Goal: Task Accomplishment & Management: Manage account settings

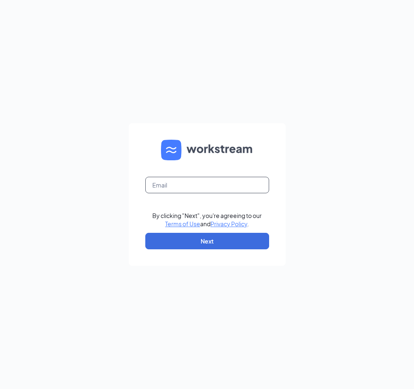
click at [222, 187] on input "text" at bounding box center [207, 185] width 124 height 17
type input "[EMAIL_ADDRESS][DOMAIN_NAME]"
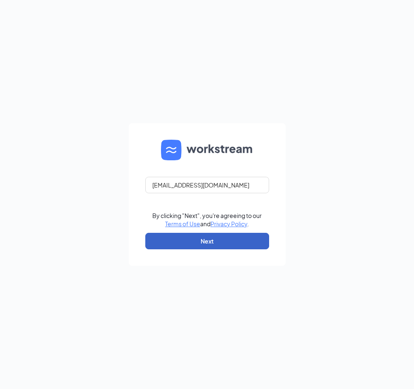
click at [213, 237] on button "Next" at bounding box center [207, 241] width 124 height 17
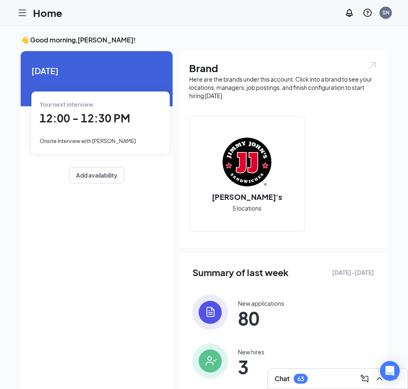
click at [20, 13] on icon "Hamburger" at bounding box center [22, 13] width 10 height 10
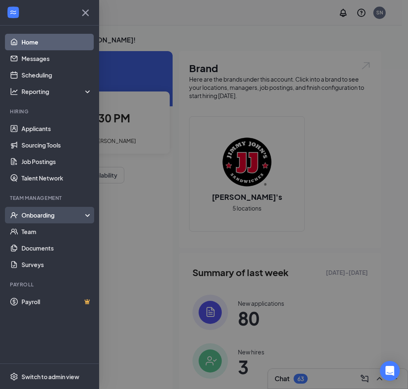
click at [40, 215] on div "Onboarding" at bounding box center [53, 215] width 64 height 8
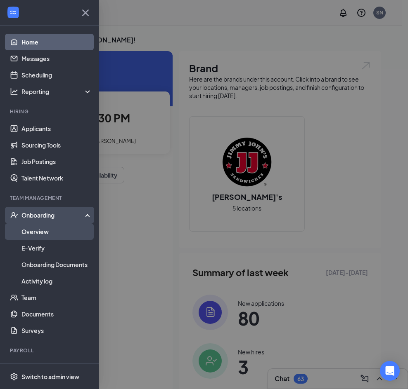
click at [46, 236] on link "Overview" at bounding box center [56, 232] width 71 height 17
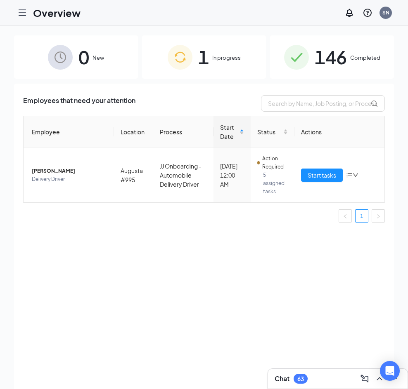
click at [21, 12] on icon "Hamburger" at bounding box center [22, 13] width 10 height 10
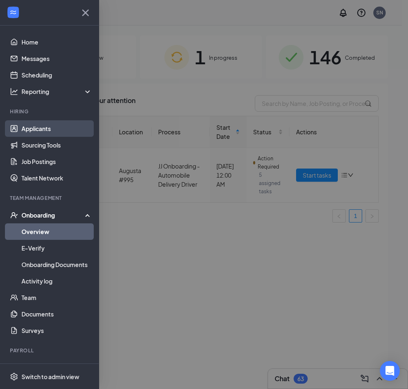
drag, startPoint x: 41, startPoint y: 129, endPoint x: 71, endPoint y: 128, distance: 29.7
click at [41, 129] on link "Applicants" at bounding box center [56, 128] width 71 height 17
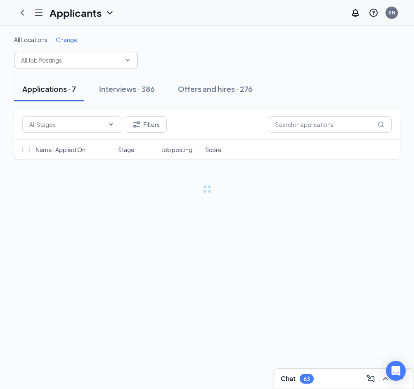
click at [125, 60] on span at bounding box center [76, 60] width 124 height 17
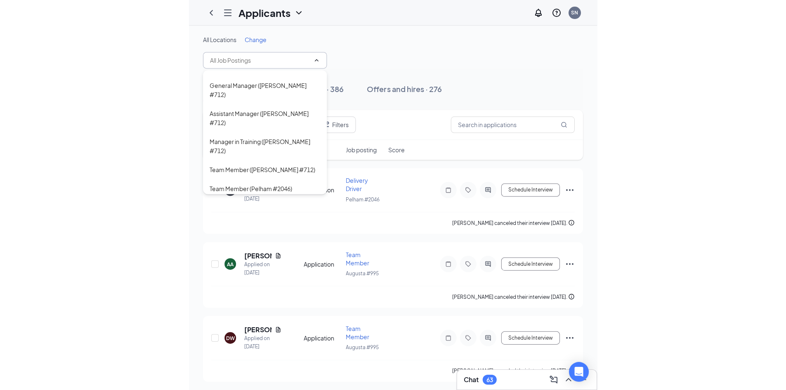
scroll to position [289, 0]
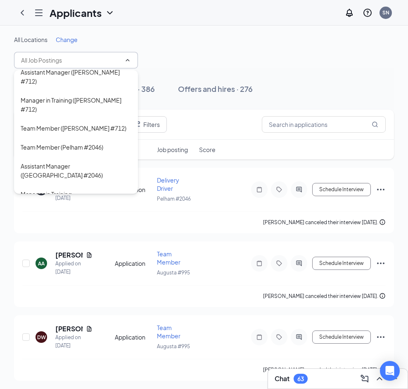
click at [86, 237] on div "Delivery Driver (Pelham #2046)" at bounding box center [62, 241] width 83 height 9
type input "Delivery Driver (Pelham #2046)"
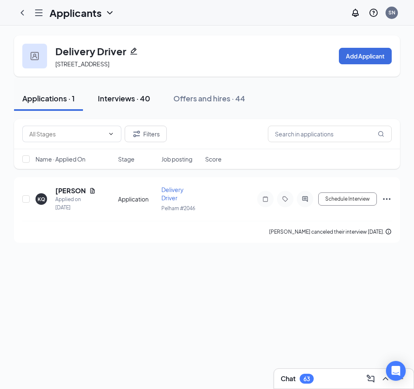
click at [139, 104] on div "Interviews · 40" at bounding box center [124, 98] width 52 height 10
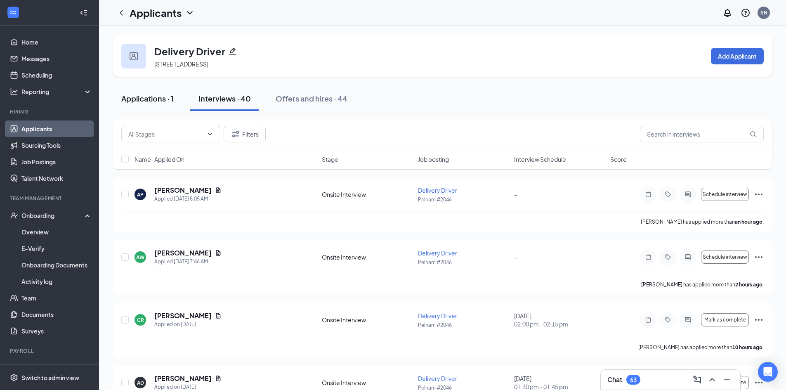
click at [155, 99] on div "Applications · 1" at bounding box center [147, 98] width 52 height 10
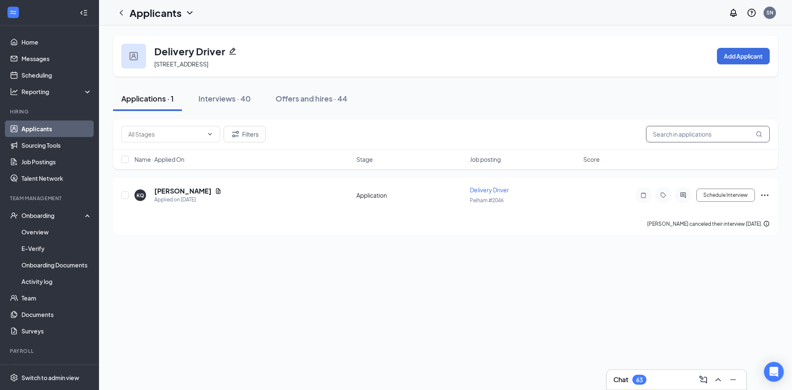
click at [413, 135] on input "text" at bounding box center [708, 134] width 124 height 17
type input "Preston"
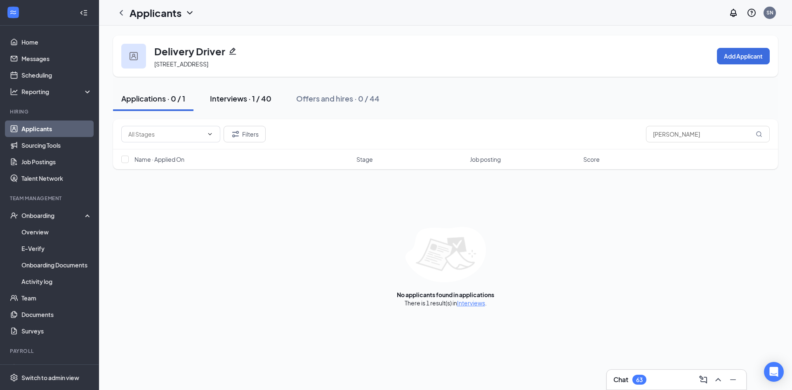
click at [247, 103] on div "Interviews · 1 / 40" at bounding box center [240, 98] width 61 height 10
